Goal: Information Seeking & Learning: Learn about a topic

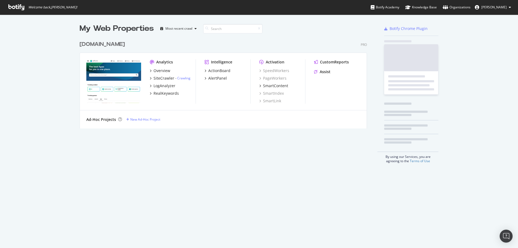
scroll to position [90, 288]
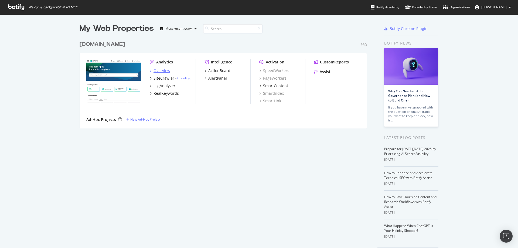
click at [158, 70] on div "Overview" at bounding box center [162, 70] width 17 height 5
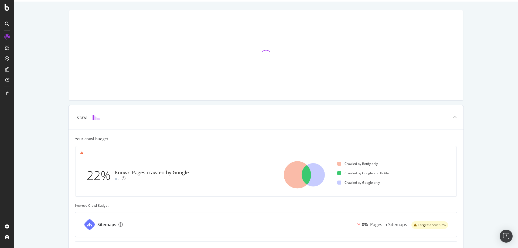
scroll to position [108, 0]
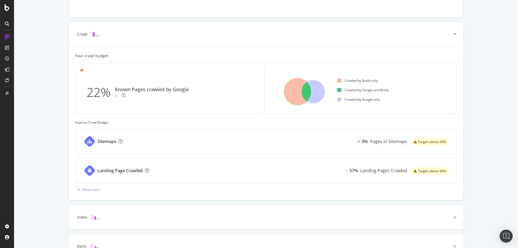
click at [96, 177] on div "Landing Page Crawled" at bounding box center [115, 170] width 80 height 24
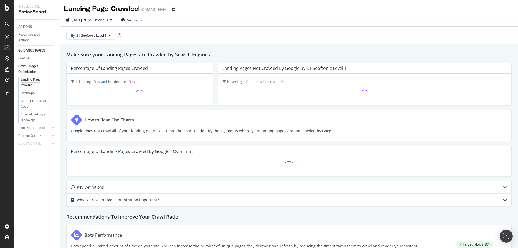
click at [26, 96] on div "Sitemaps" at bounding box center [38, 93] width 41 height 8
click at [26, 94] on div "Sitemaps" at bounding box center [28, 93] width 14 height 6
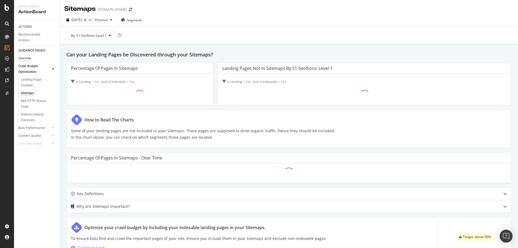
click at [21, 59] on div "Overview" at bounding box center [24, 59] width 13 height 6
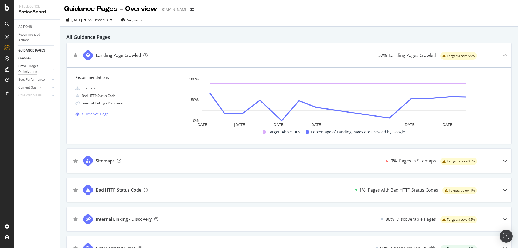
click at [35, 67] on div "Crawl Budget Optimization" at bounding box center [32, 68] width 28 height 11
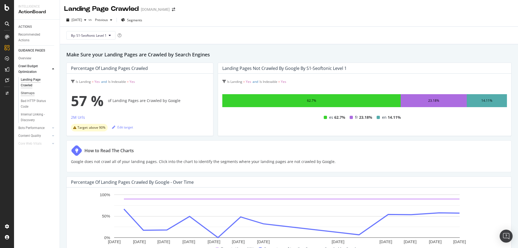
click at [27, 94] on div "Sitemaps" at bounding box center [28, 93] width 14 height 6
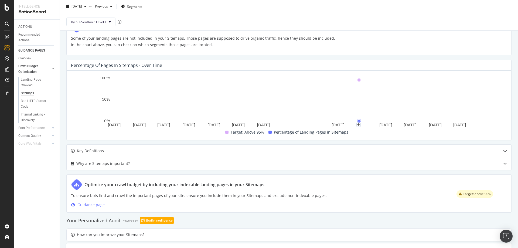
scroll to position [108, 0]
